Goal: Task Accomplishment & Management: Manage account settings

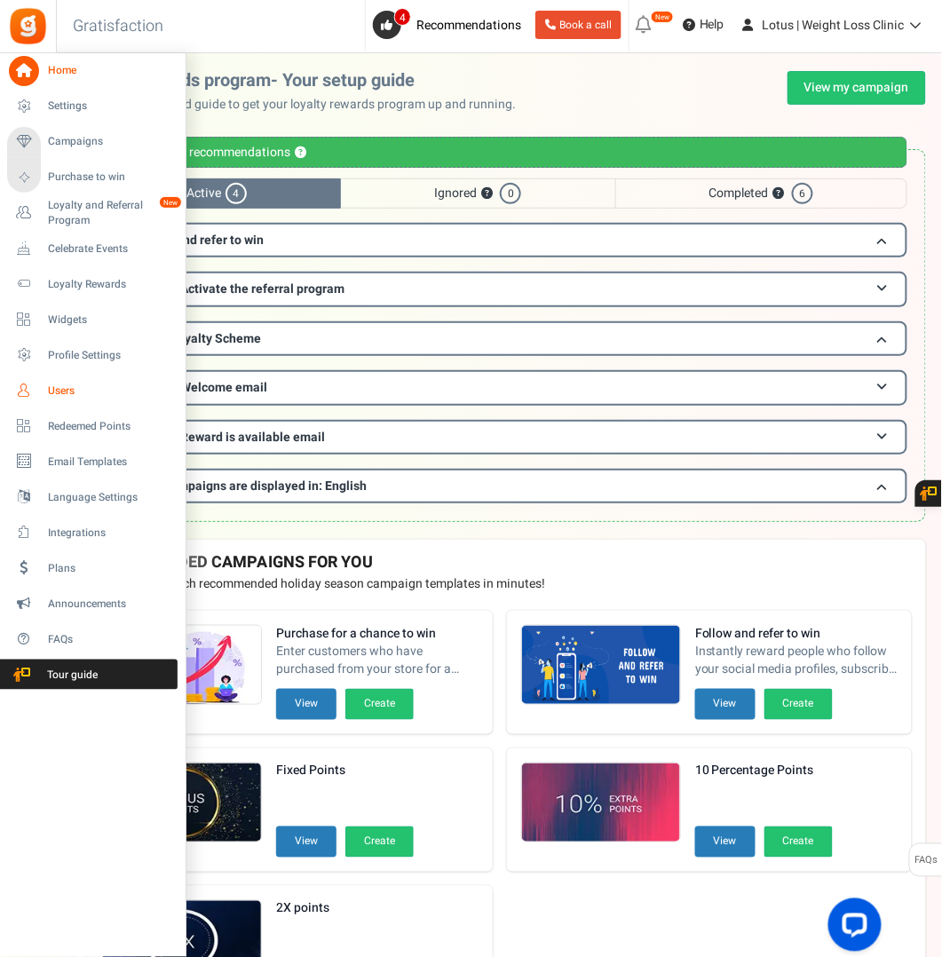
click at [83, 392] on span "Users" at bounding box center [110, 391] width 124 height 15
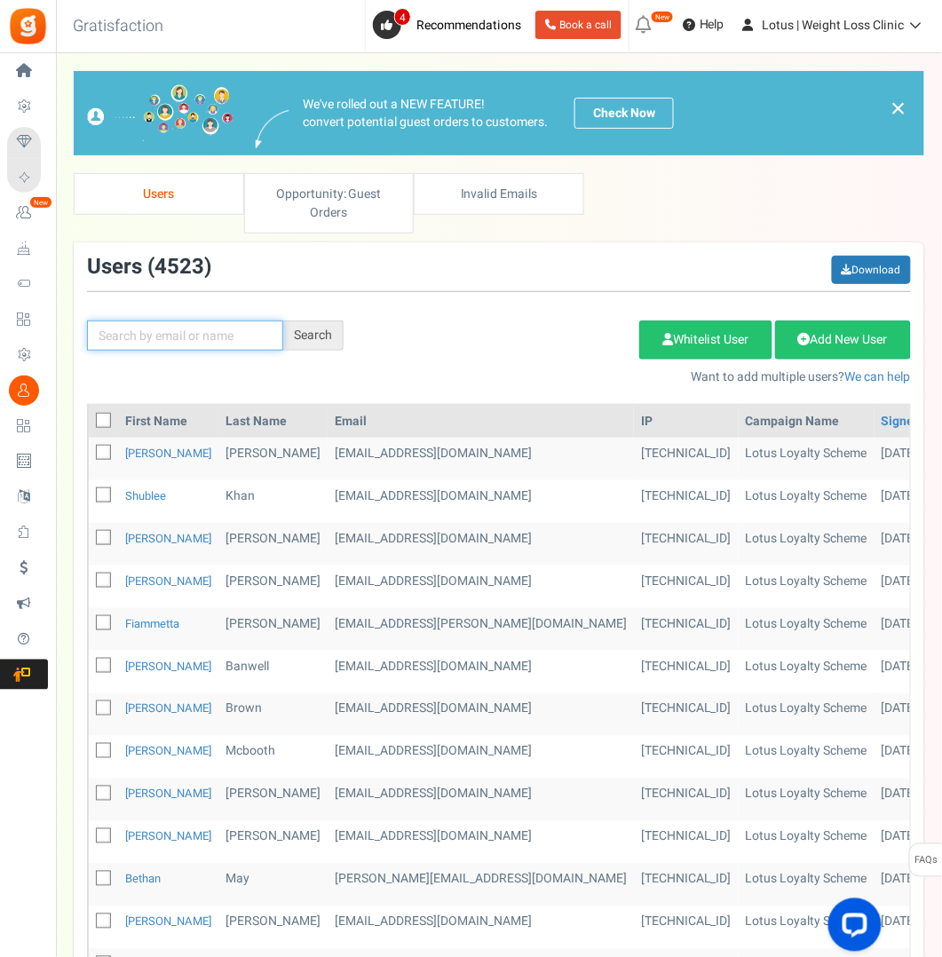
click at [186, 337] on input "text" at bounding box center [185, 336] width 196 height 30
paste input "[PERSON_NAME]"
type input "[PERSON_NAME]"
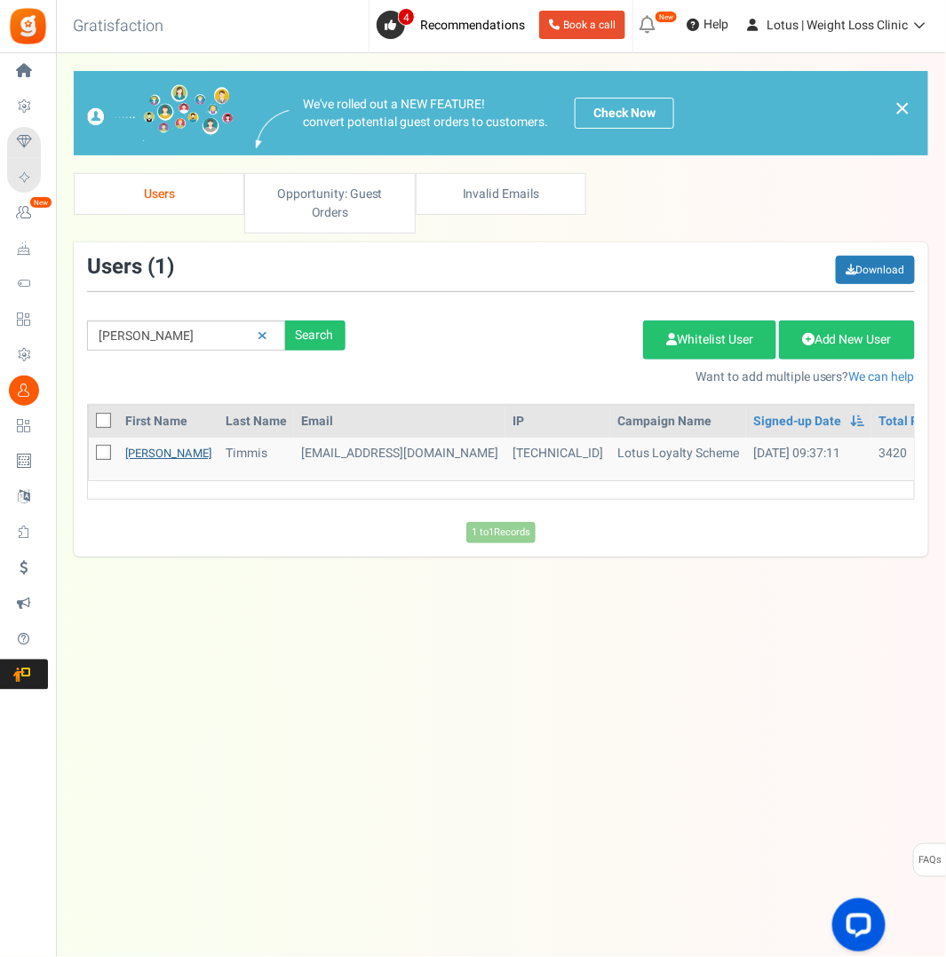
click at [134, 449] on link "[PERSON_NAME]" at bounding box center [168, 453] width 86 height 17
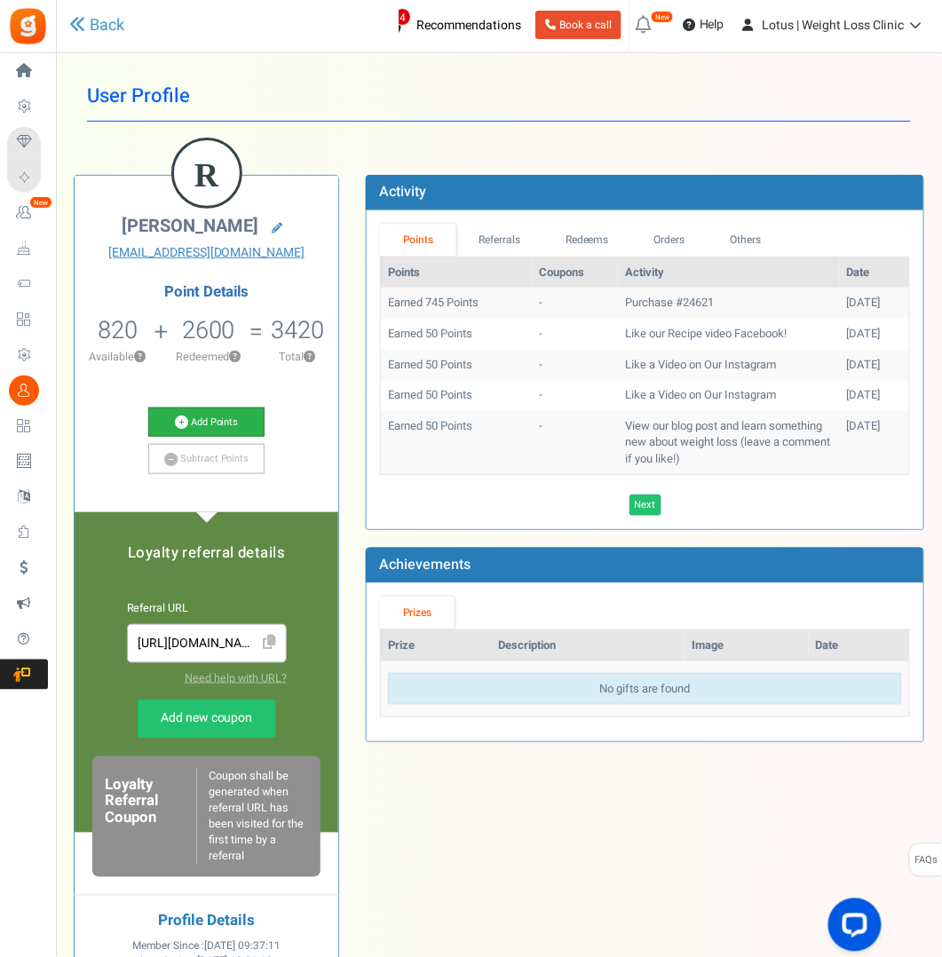
click at [211, 422] on link "Add Points" at bounding box center [206, 423] width 116 height 30
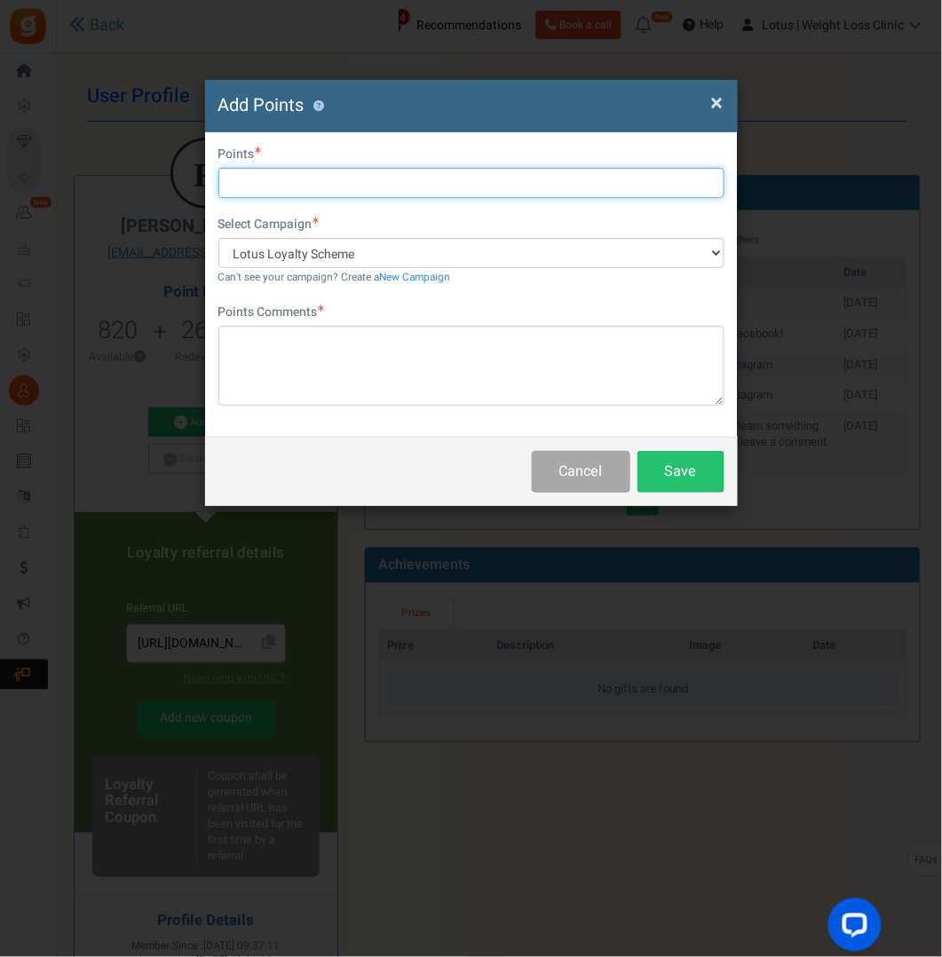
click at [293, 183] on input "text" at bounding box center [471, 183] width 506 height 30
type input "2000"
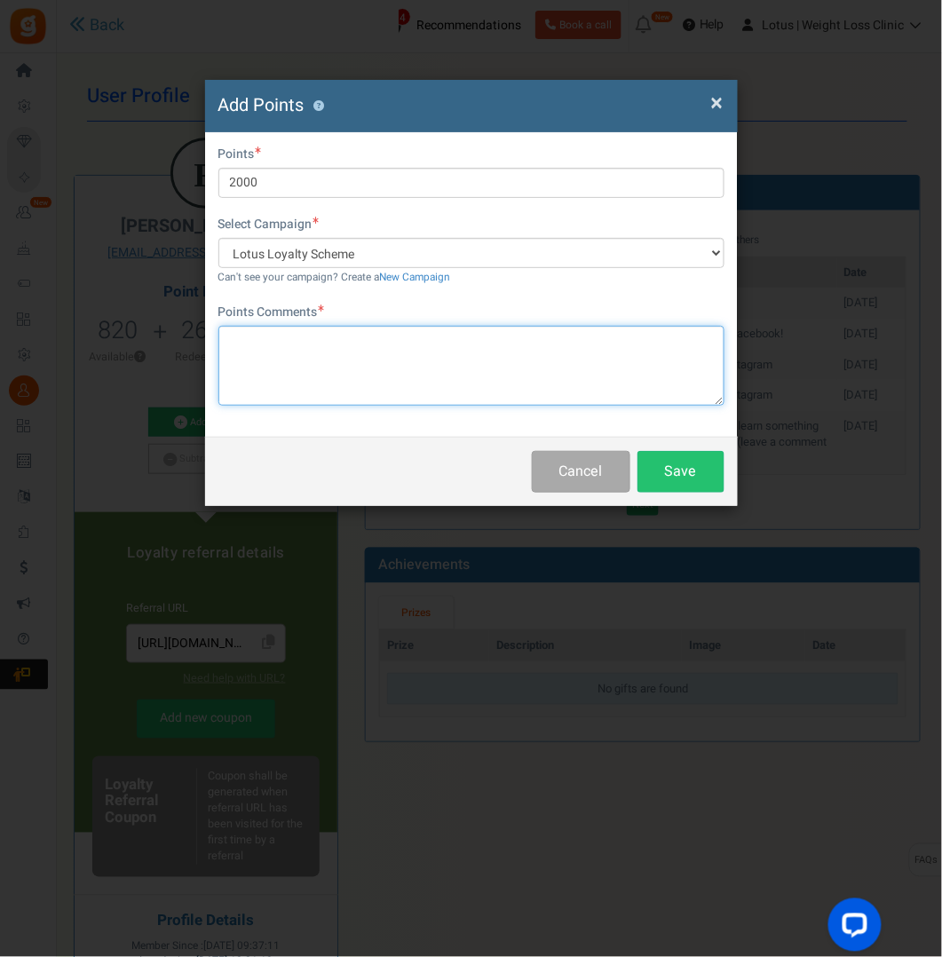
click at [233, 342] on textarea at bounding box center [471, 366] width 506 height 80
click at [372, 346] on textarea "Compensation for" at bounding box center [471, 366] width 506 height 80
type textarea "Compensation for issues"
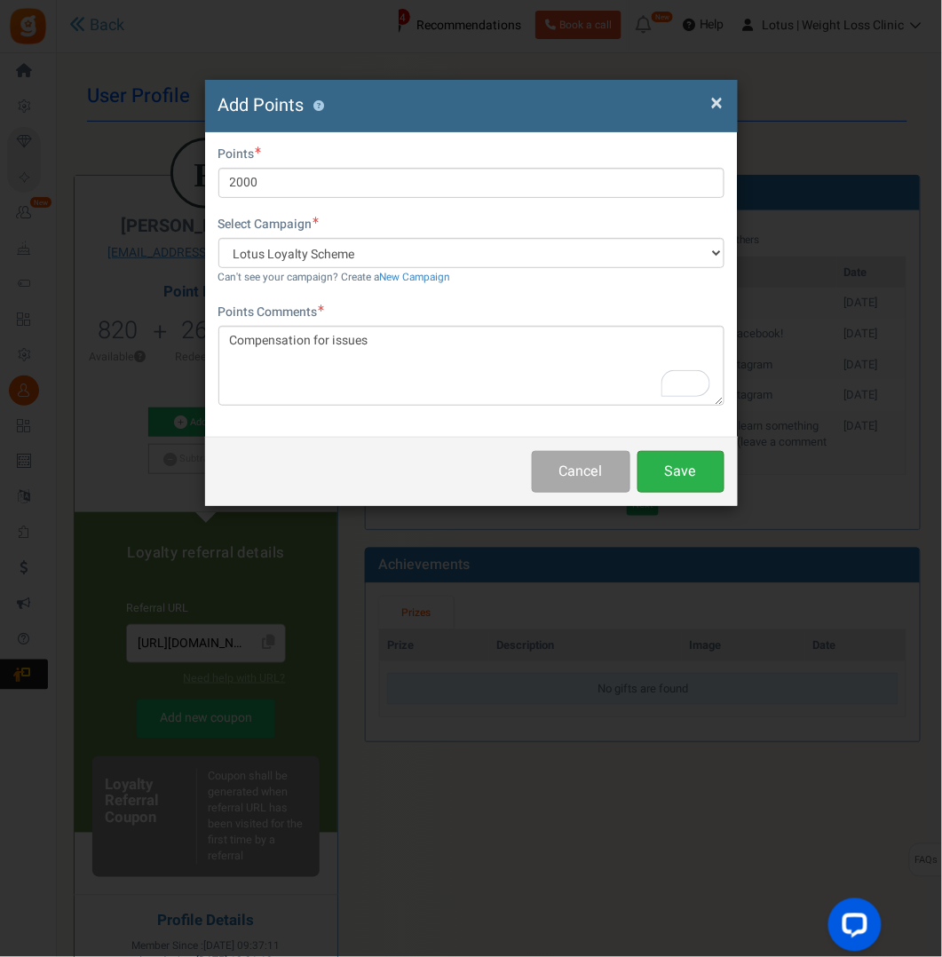
click at [698, 475] on button "Save" at bounding box center [681, 472] width 87 height 42
